Goal: Check status: Check status

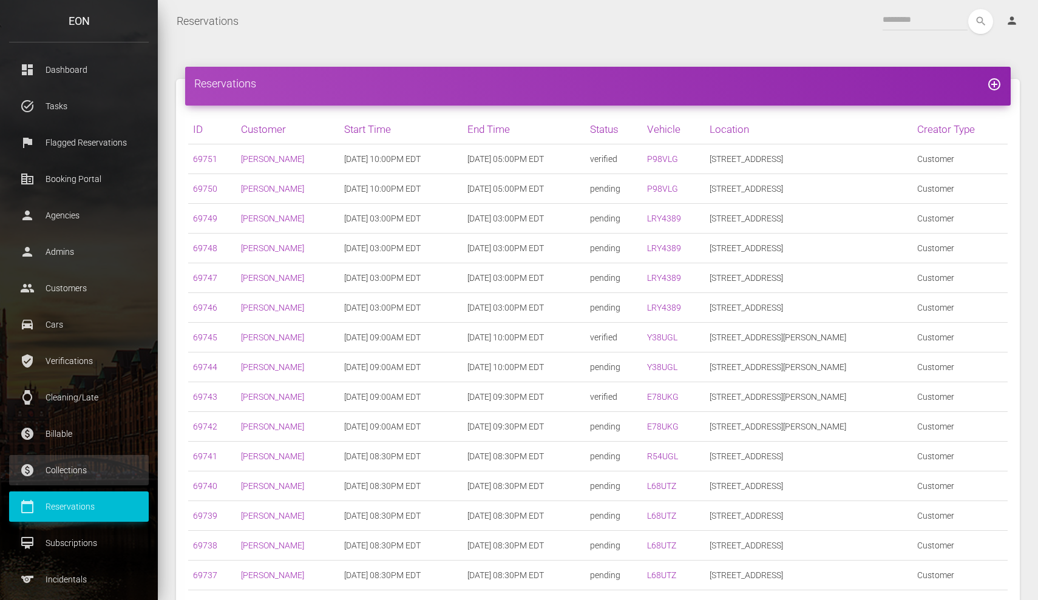
scroll to position [18, 0]
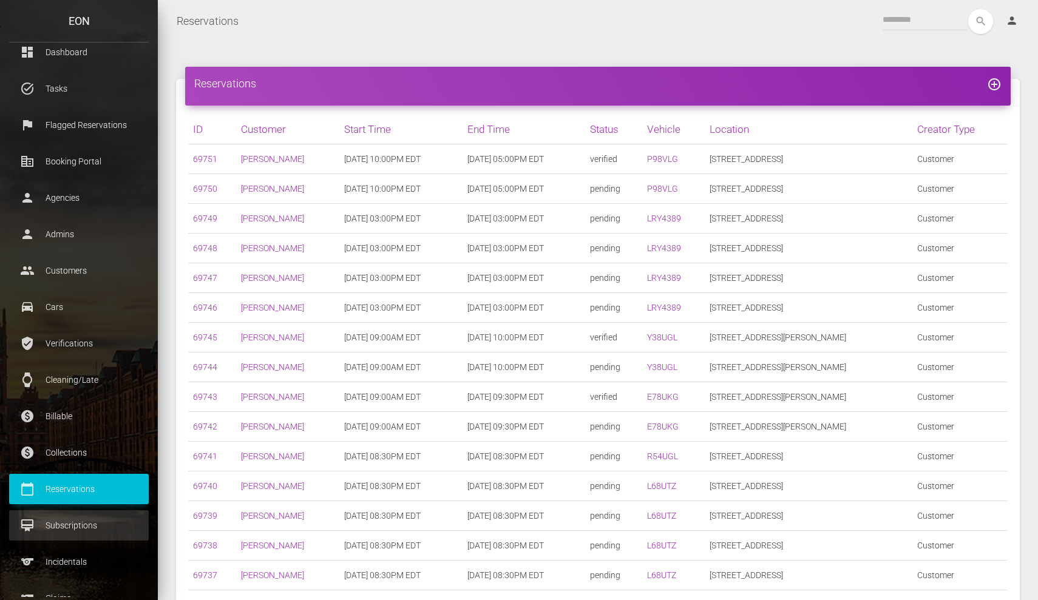
click at [98, 520] on p "Subscriptions" at bounding box center [78, 525] width 121 height 18
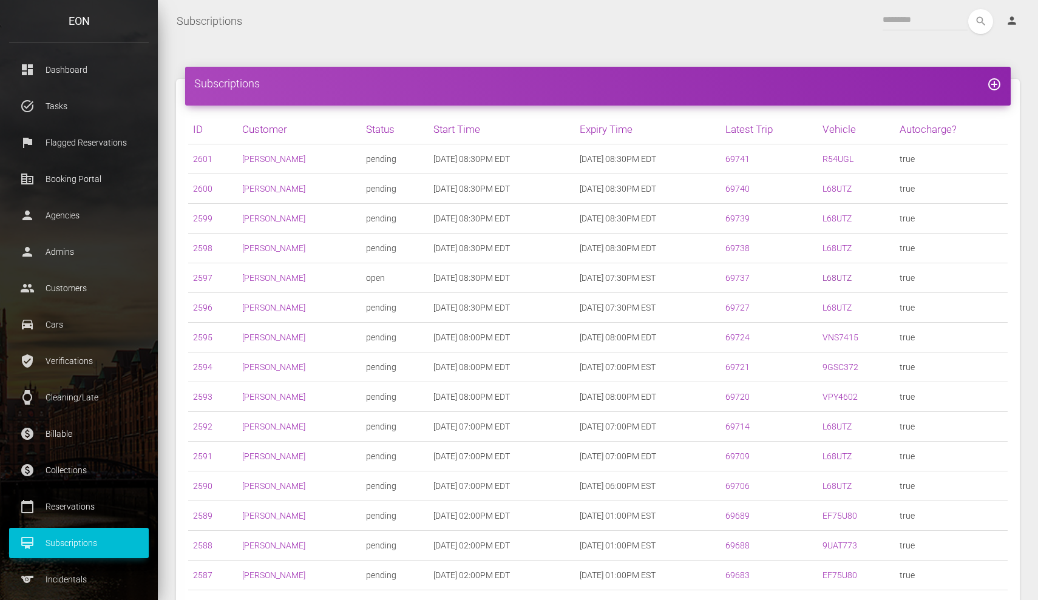
click at [851, 277] on link "L68UTZ" at bounding box center [836, 278] width 29 height 10
click at [749, 274] on link "69737" at bounding box center [737, 278] width 24 height 10
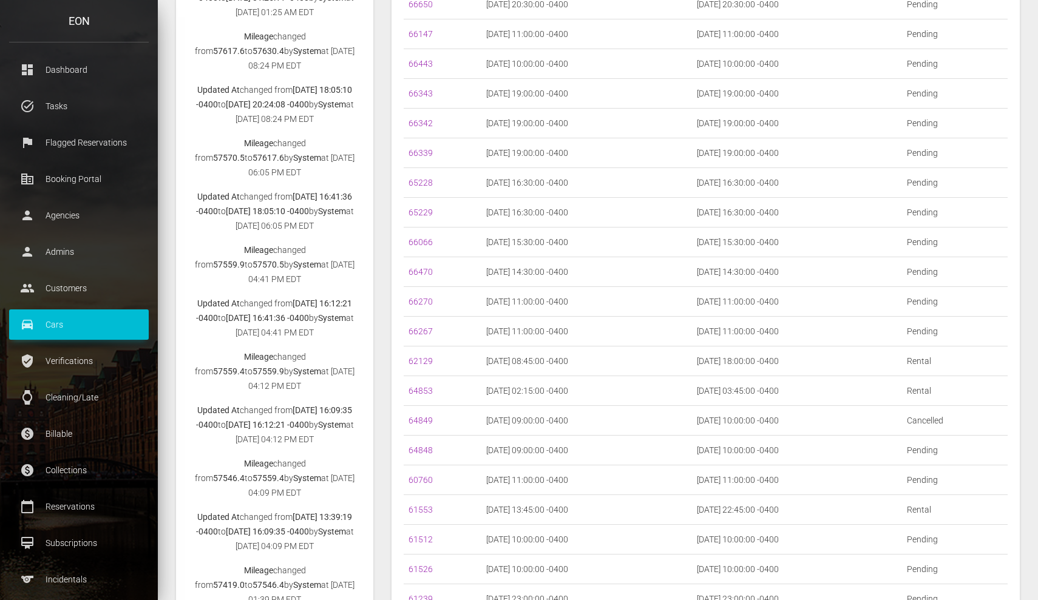
scroll to position [1001, 0]
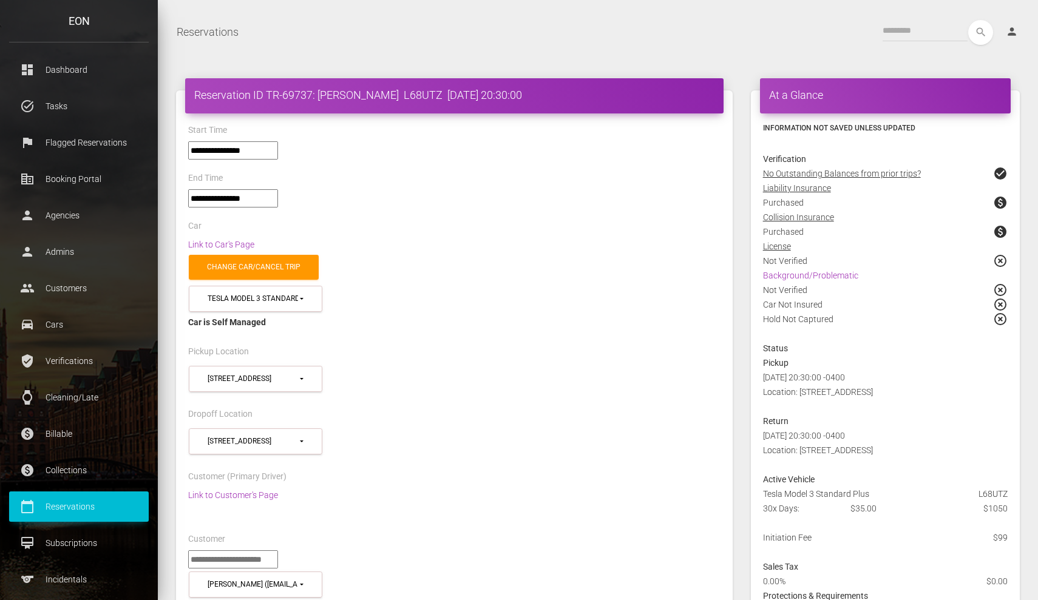
select select "*****"
click at [529, 262] on div "Change car/cancel trip" at bounding box center [454, 267] width 550 height 31
